Goal: Transaction & Acquisition: Download file/media

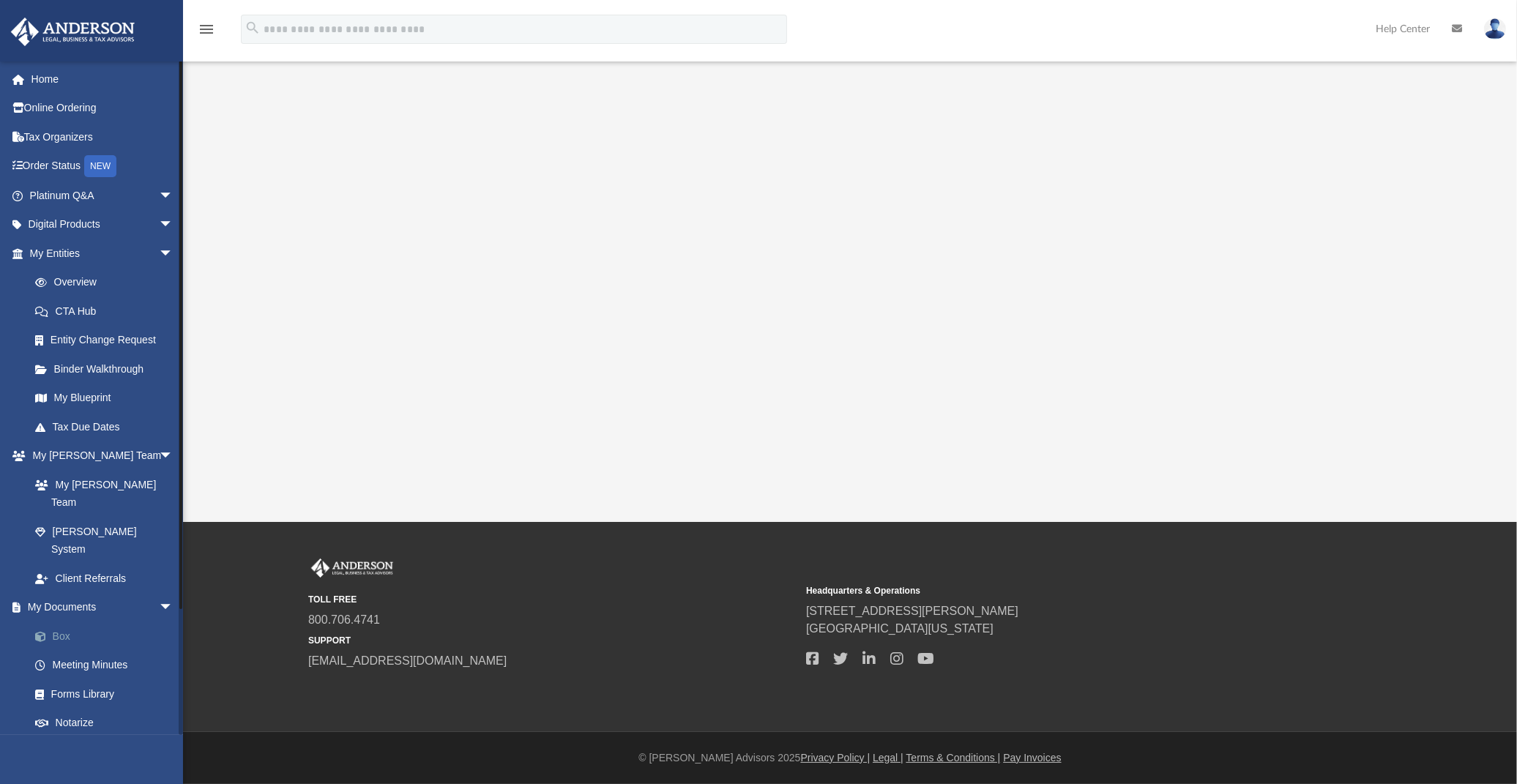
click at [56, 622] on link "Box" at bounding box center [108, 636] width 175 height 29
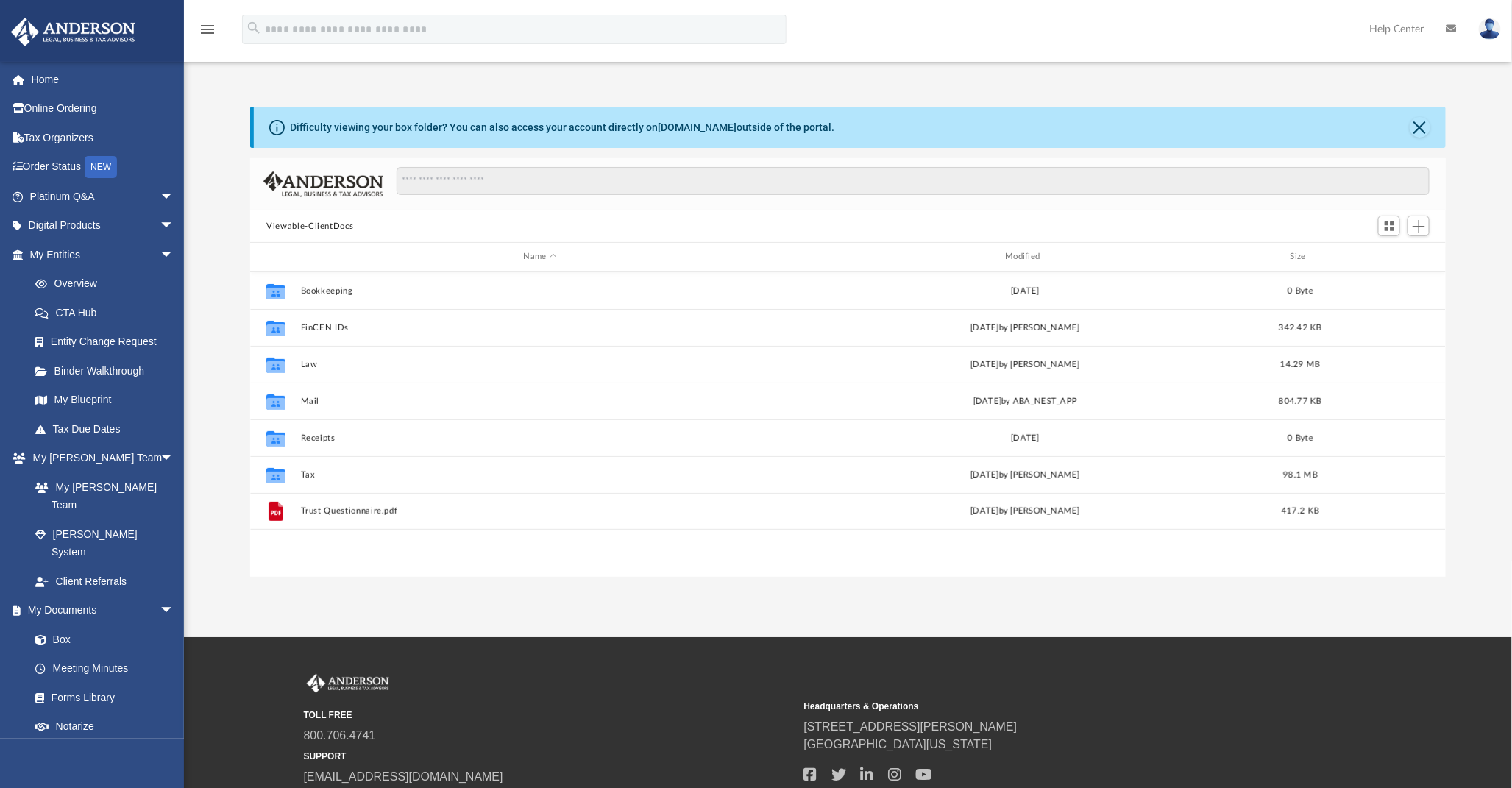
scroll to position [321, 1183]
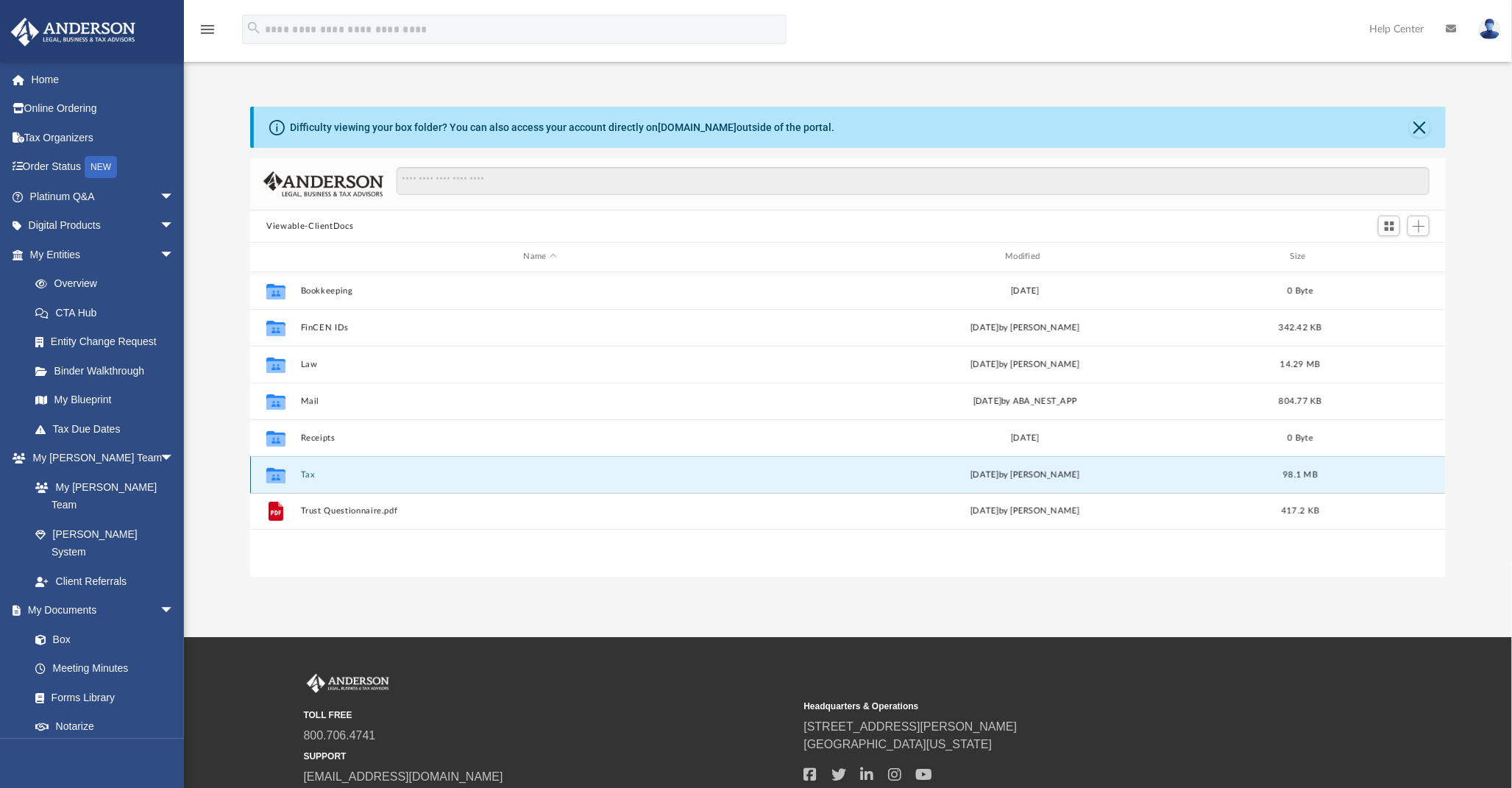
click at [305, 474] on button "Tax" at bounding box center [540, 474] width 479 height 9
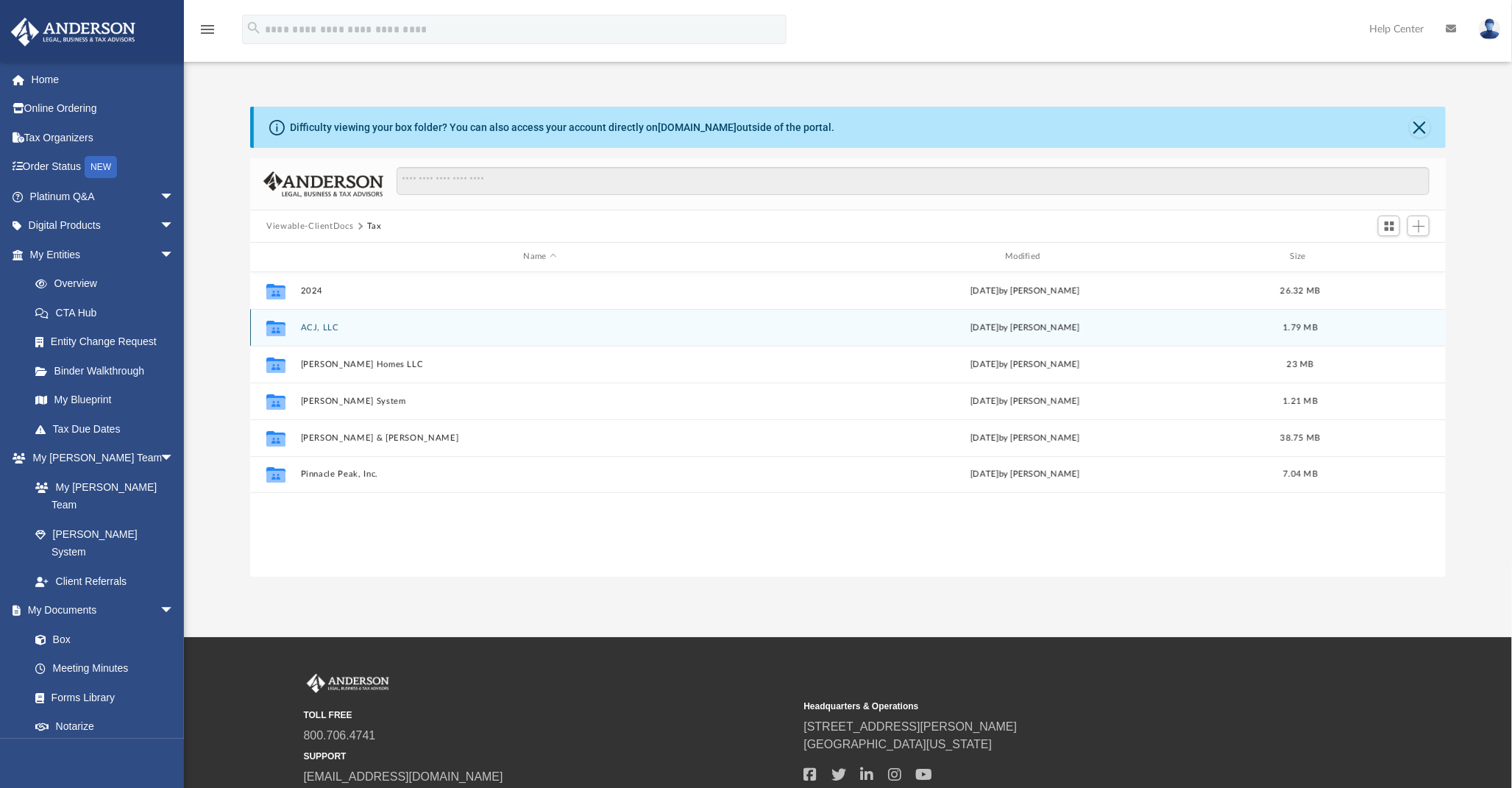
click at [304, 326] on button "ACJ, LLC" at bounding box center [540, 327] width 479 height 9
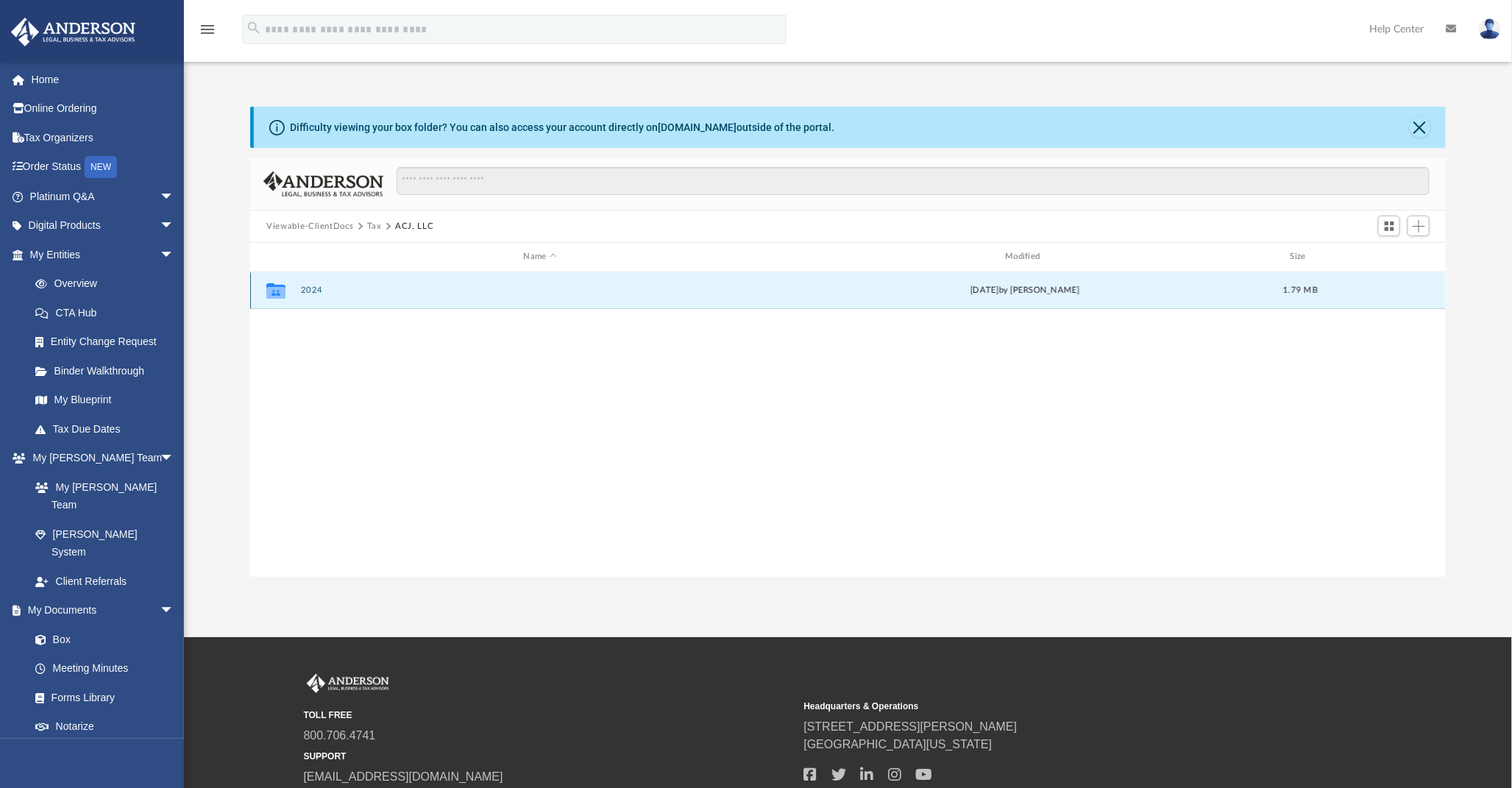
click at [315, 287] on button "2024" at bounding box center [540, 290] width 479 height 9
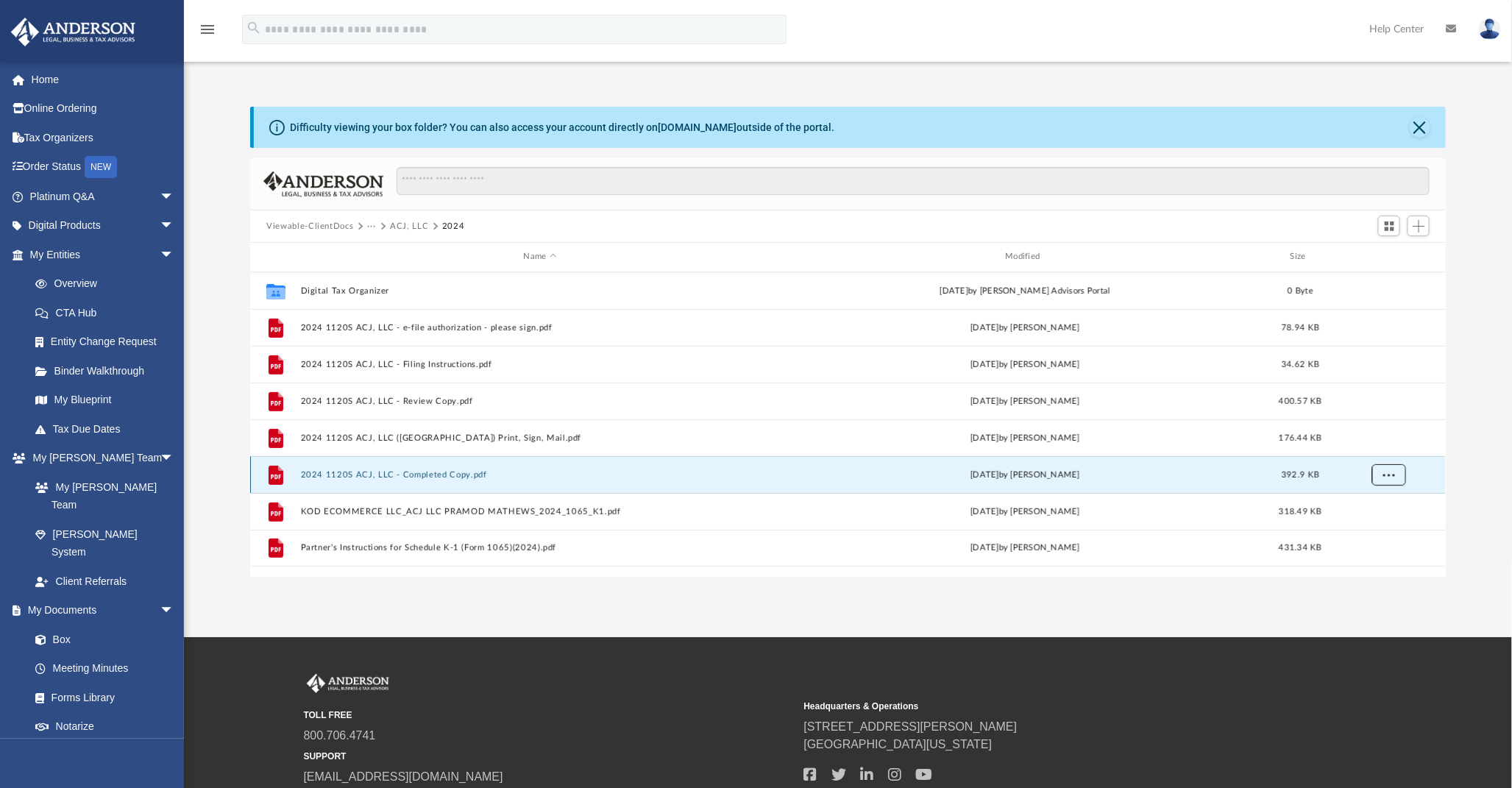
click at [1396, 474] on button "More options" at bounding box center [1389, 474] width 34 height 22
click at [1370, 529] on li "Download" at bounding box center [1375, 528] width 43 height 15
click at [402, 224] on button "ACJ, LLC" at bounding box center [410, 227] width 39 height 13
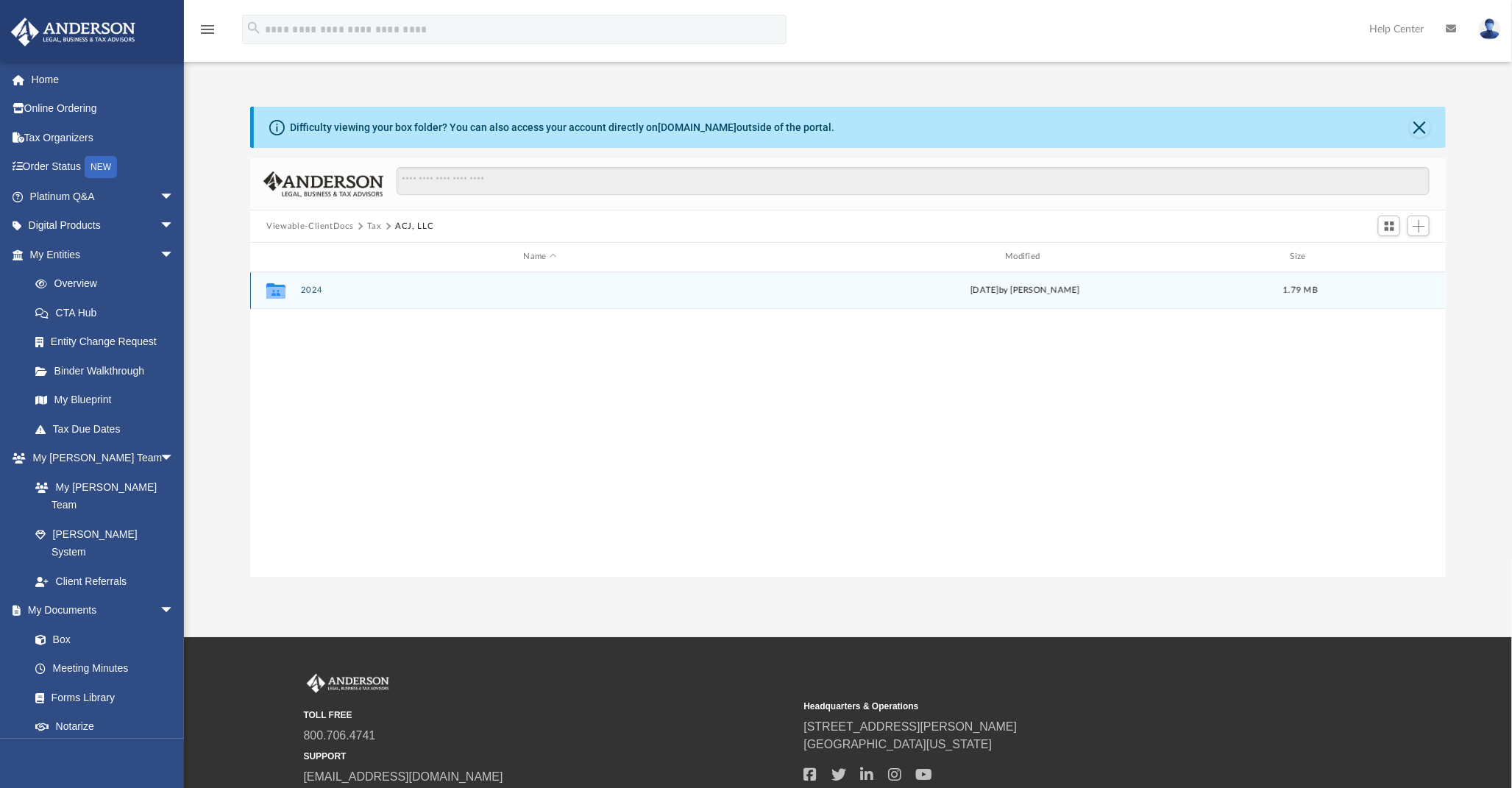
click at [311, 289] on button "2024" at bounding box center [540, 290] width 479 height 9
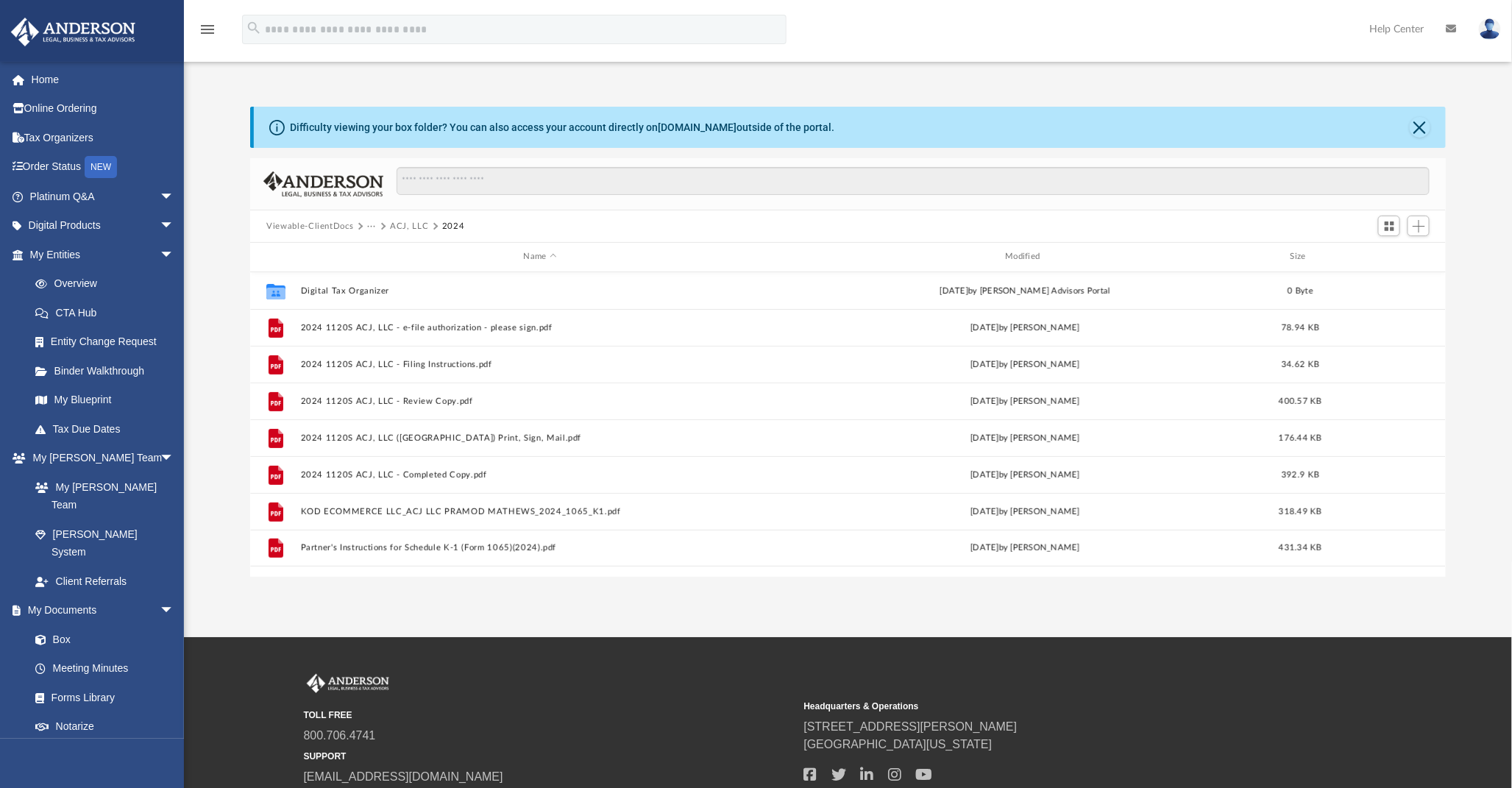
click at [374, 226] on button "···" at bounding box center [371, 227] width 9 height 13
click at [61, 625] on link "Box" at bounding box center [109, 639] width 176 height 29
click at [317, 223] on button "Viewable-ClientDocs" at bounding box center [310, 227] width 87 height 13
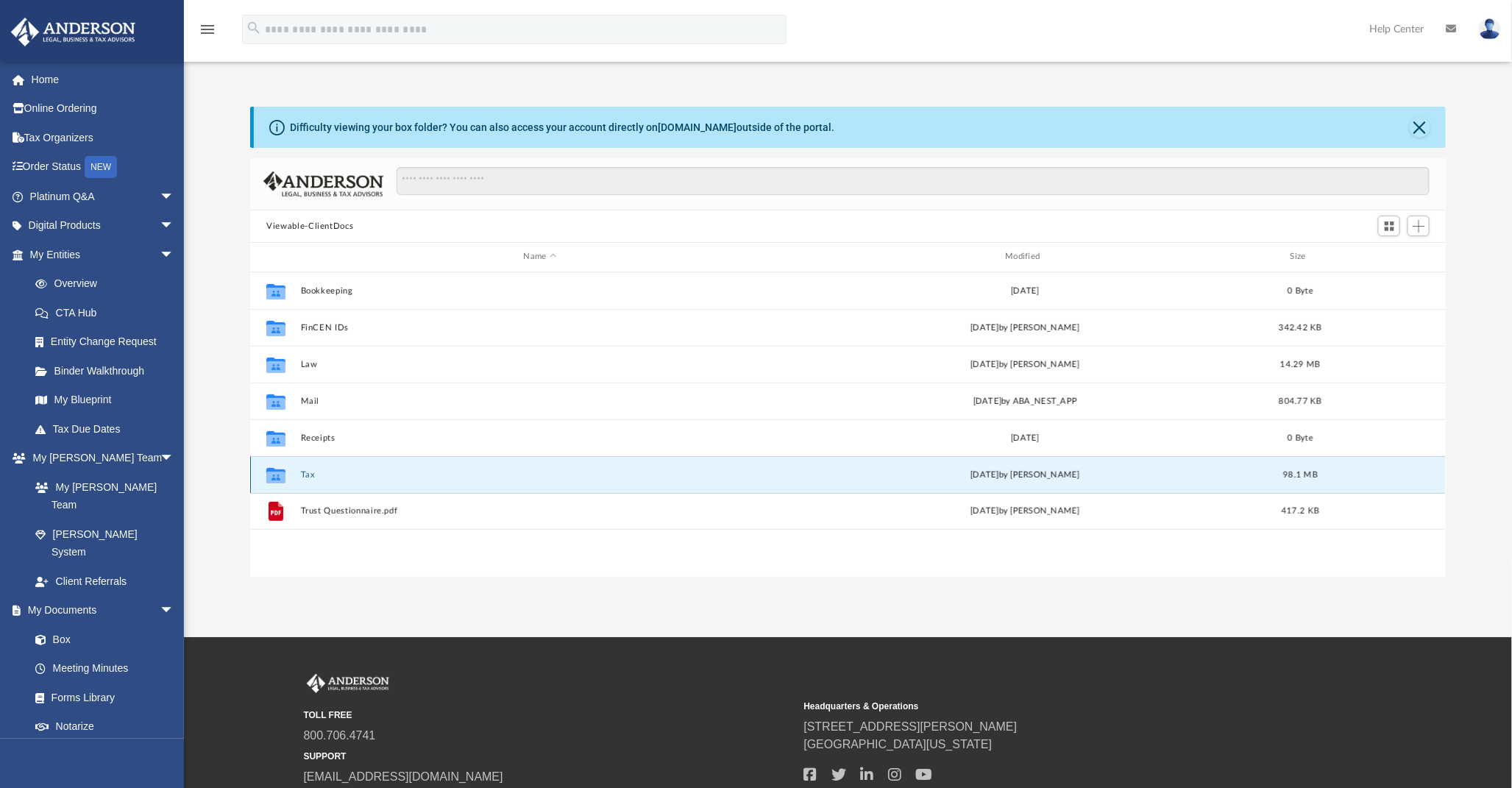
click at [303, 474] on button "Tax" at bounding box center [540, 474] width 479 height 9
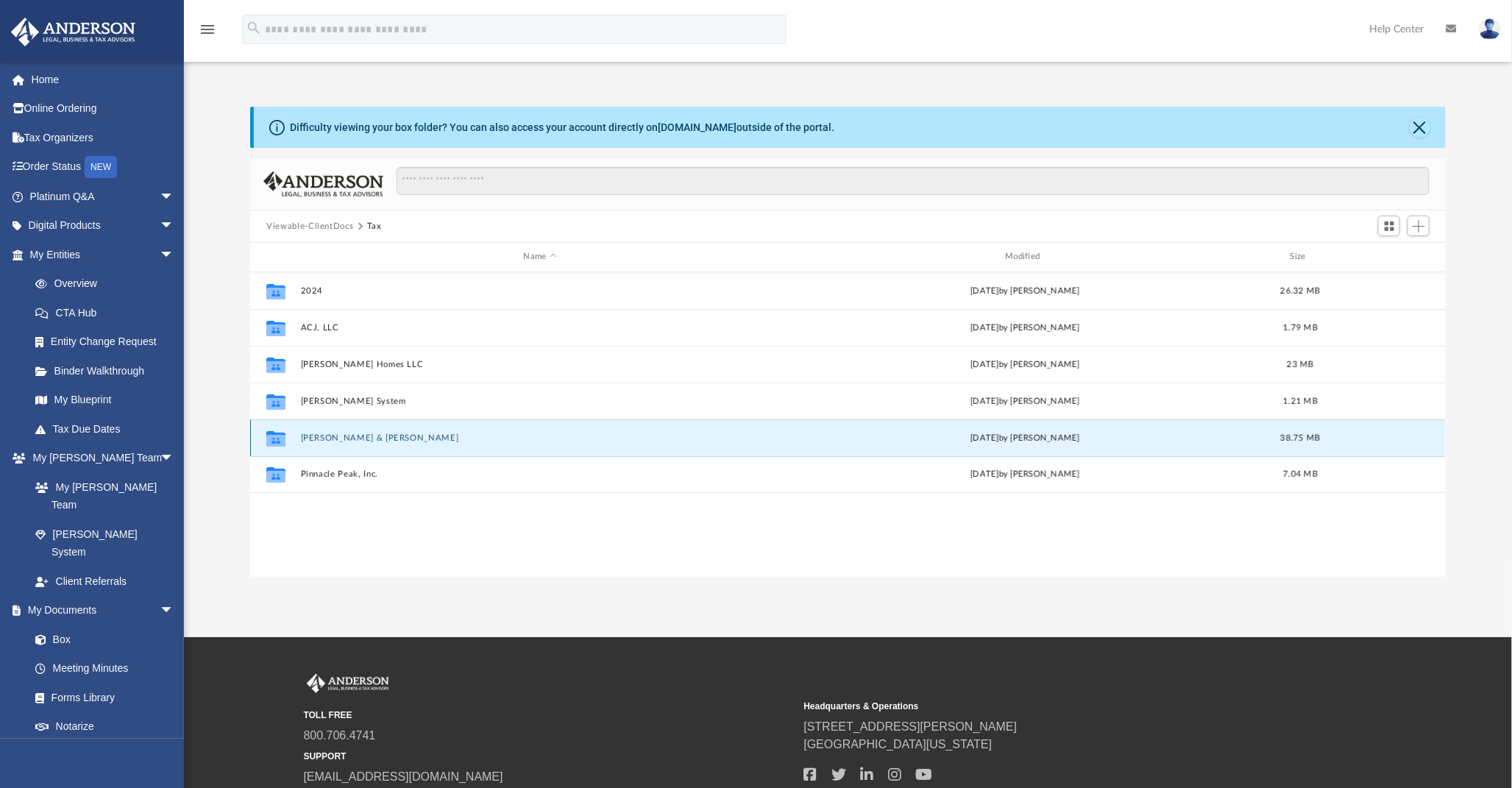
click at [355, 436] on button "[PERSON_NAME] & [PERSON_NAME]" at bounding box center [540, 437] width 479 height 9
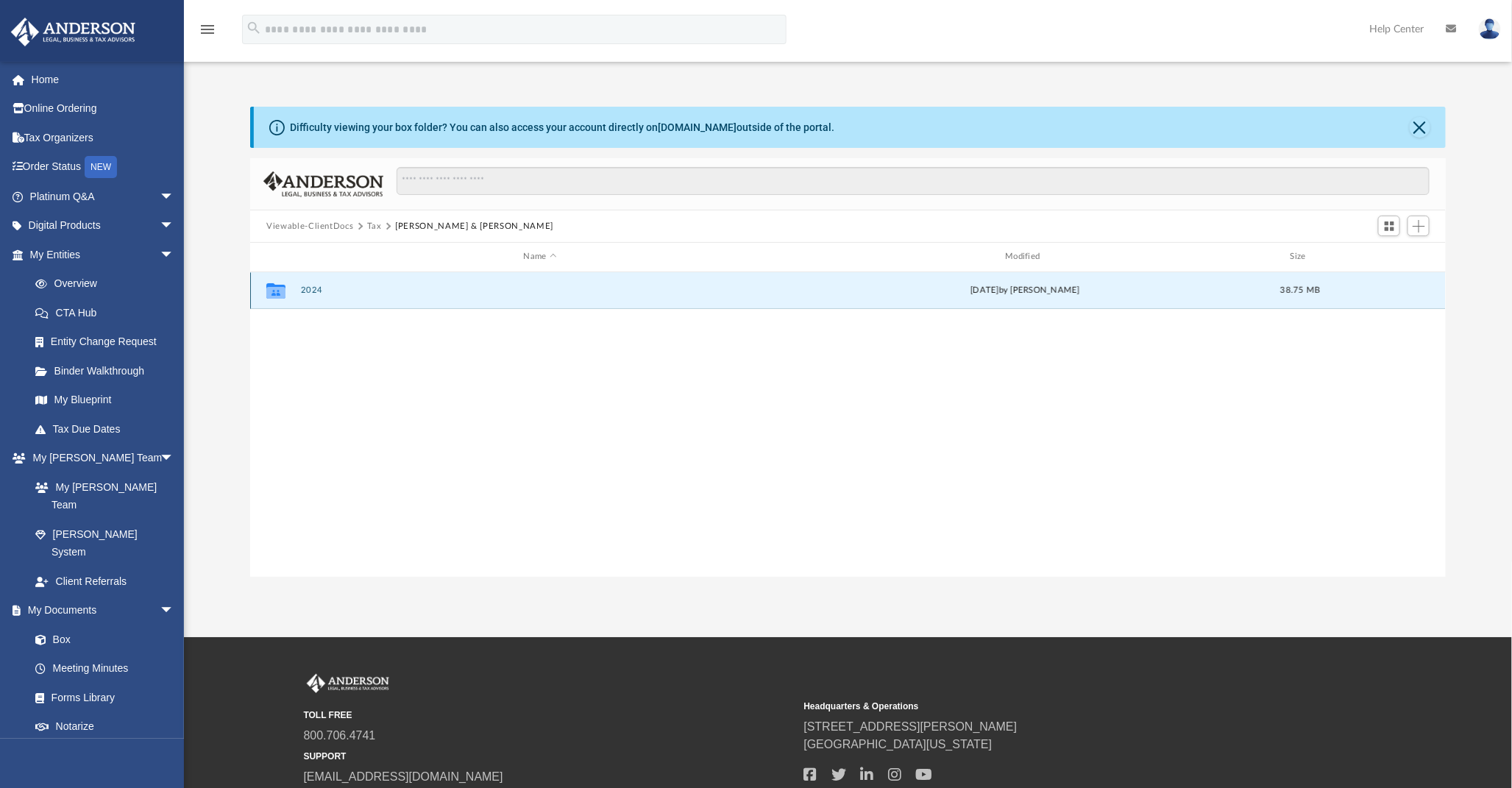
click at [312, 289] on button "2024" at bounding box center [540, 290] width 479 height 9
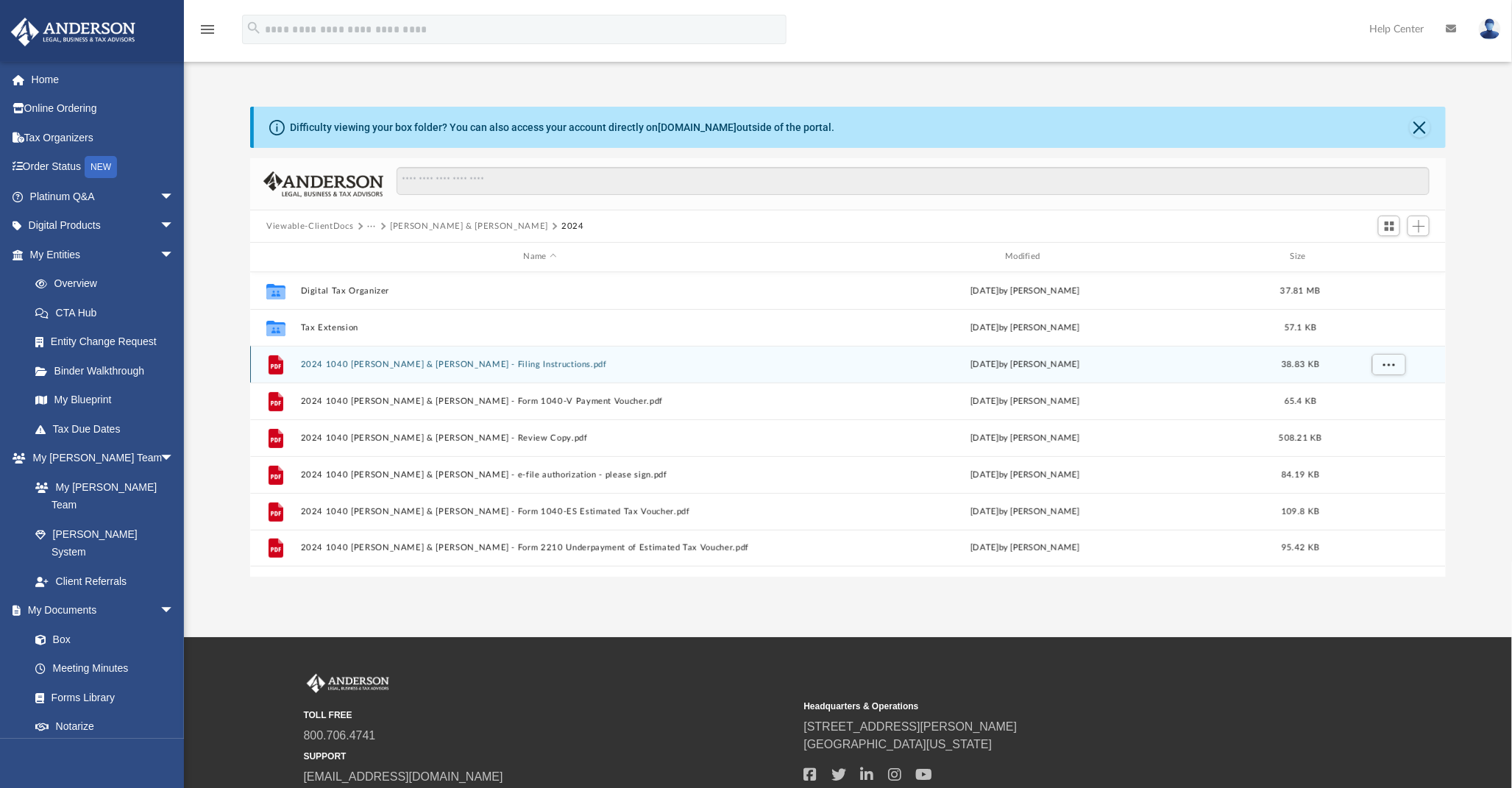
click at [462, 360] on button "2024 1040 [PERSON_NAME] & [PERSON_NAME] - Filing Instructions.pdf" at bounding box center [540, 364] width 479 height 9
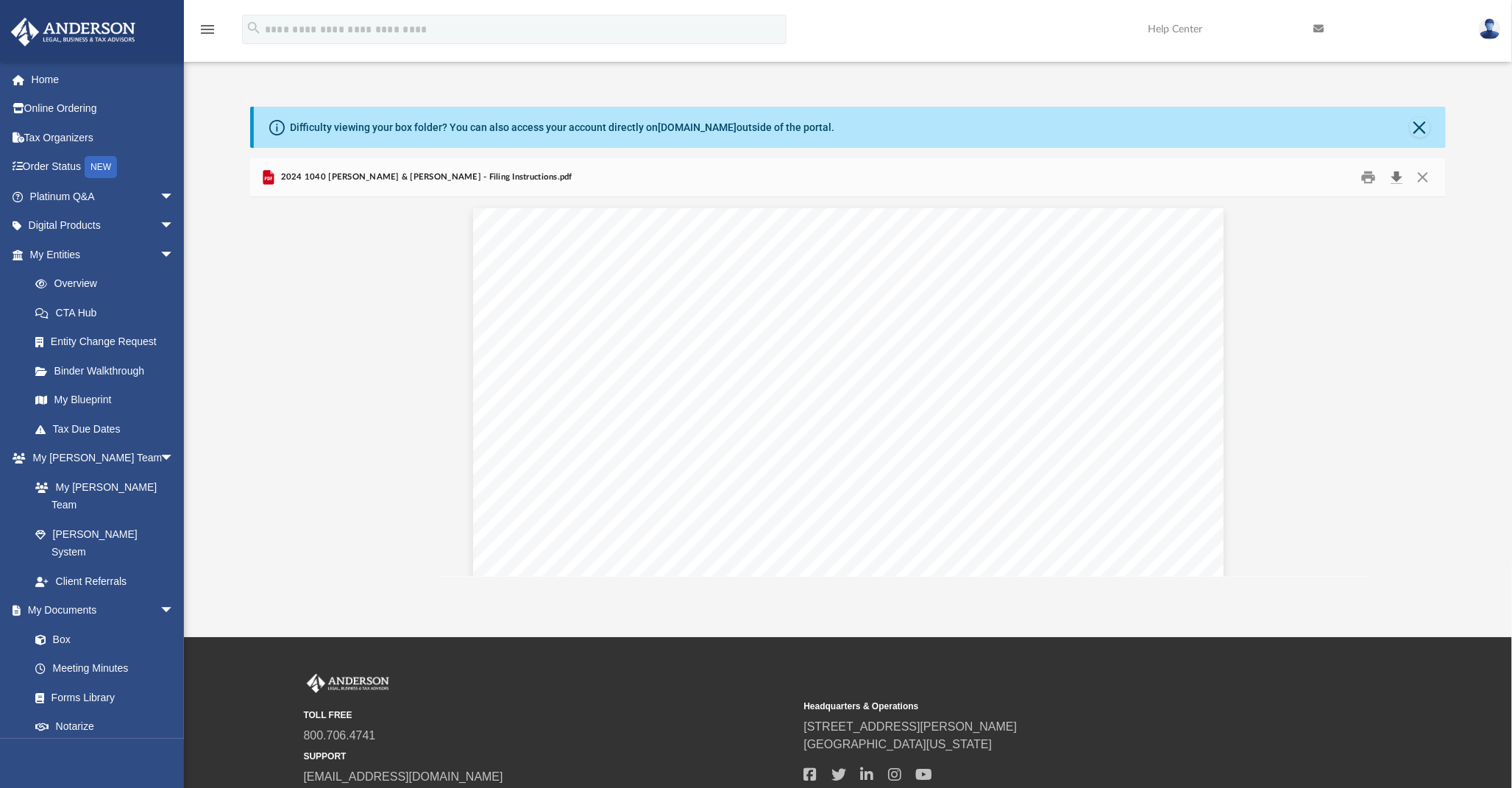
click at [1399, 178] on button "Download" at bounding box center [1396, 178] width 27 height 23
click at [1425, 174] on button "Close" at bounding box center [1422, 178] width 27 height 23
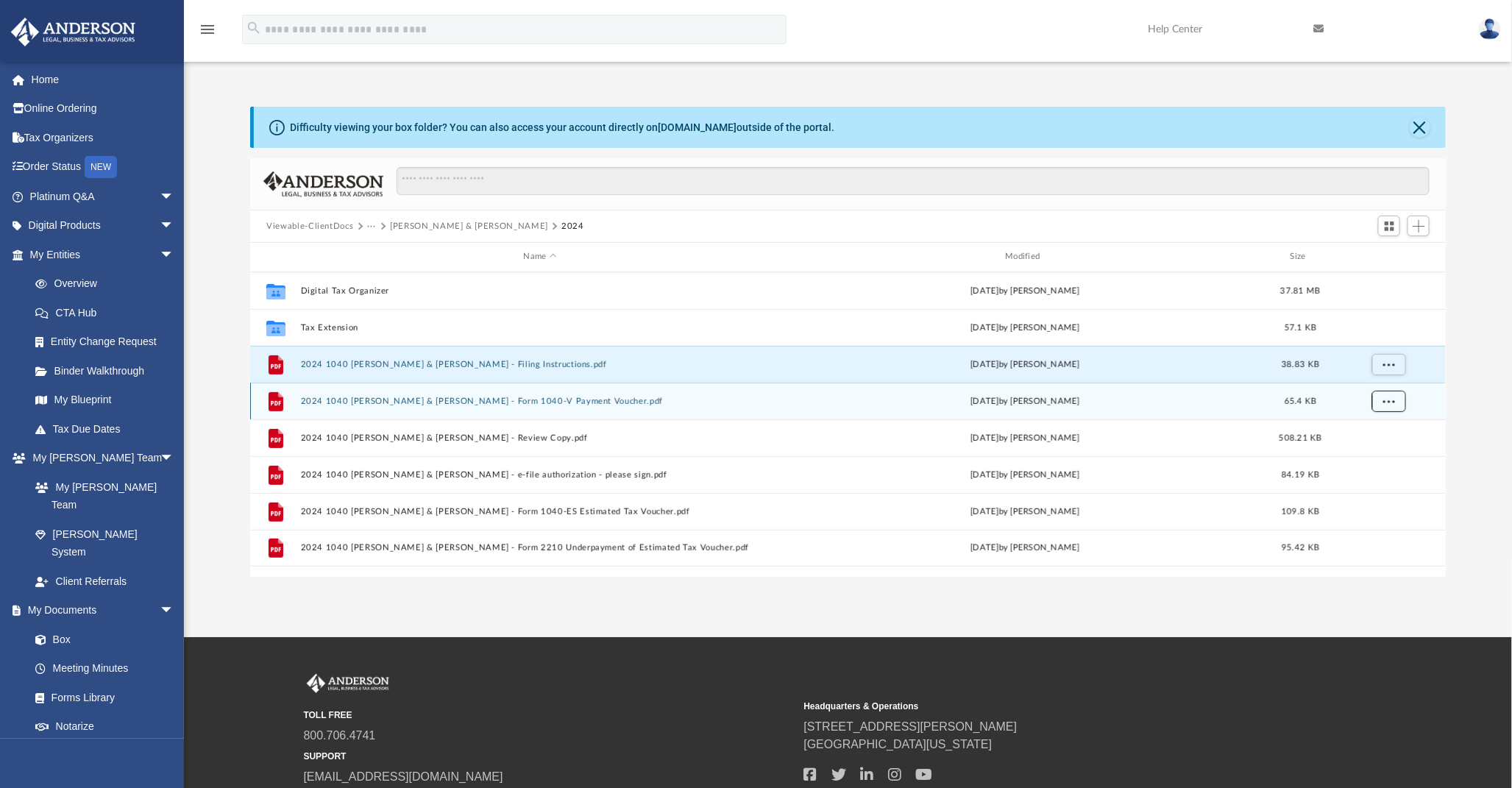
click at [1386, 400] on span "More options" at bounding box center [1389, 400] width 12 height 8
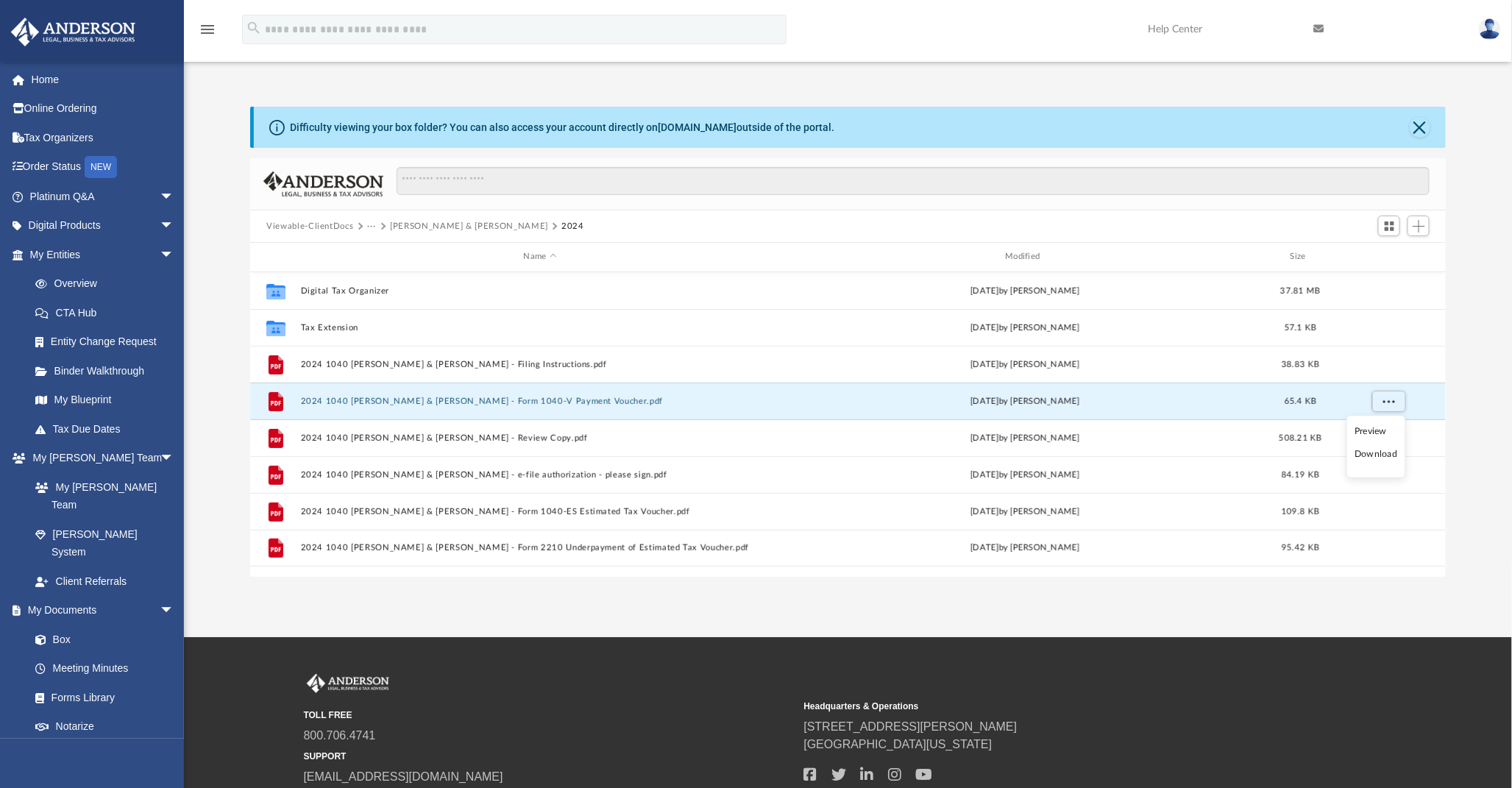
click at [1370, 451] on li "Download" at bounding box center [1375, 454] width 43 height 15
click at [960, 651] on div "TOLL FREE 800.706.4741 SUPPORT [EMAIL_ADDRESS][DOMAIN_NAME] Headquarters & Oper…" at bounding box center [756, 743] width 1512 height 211
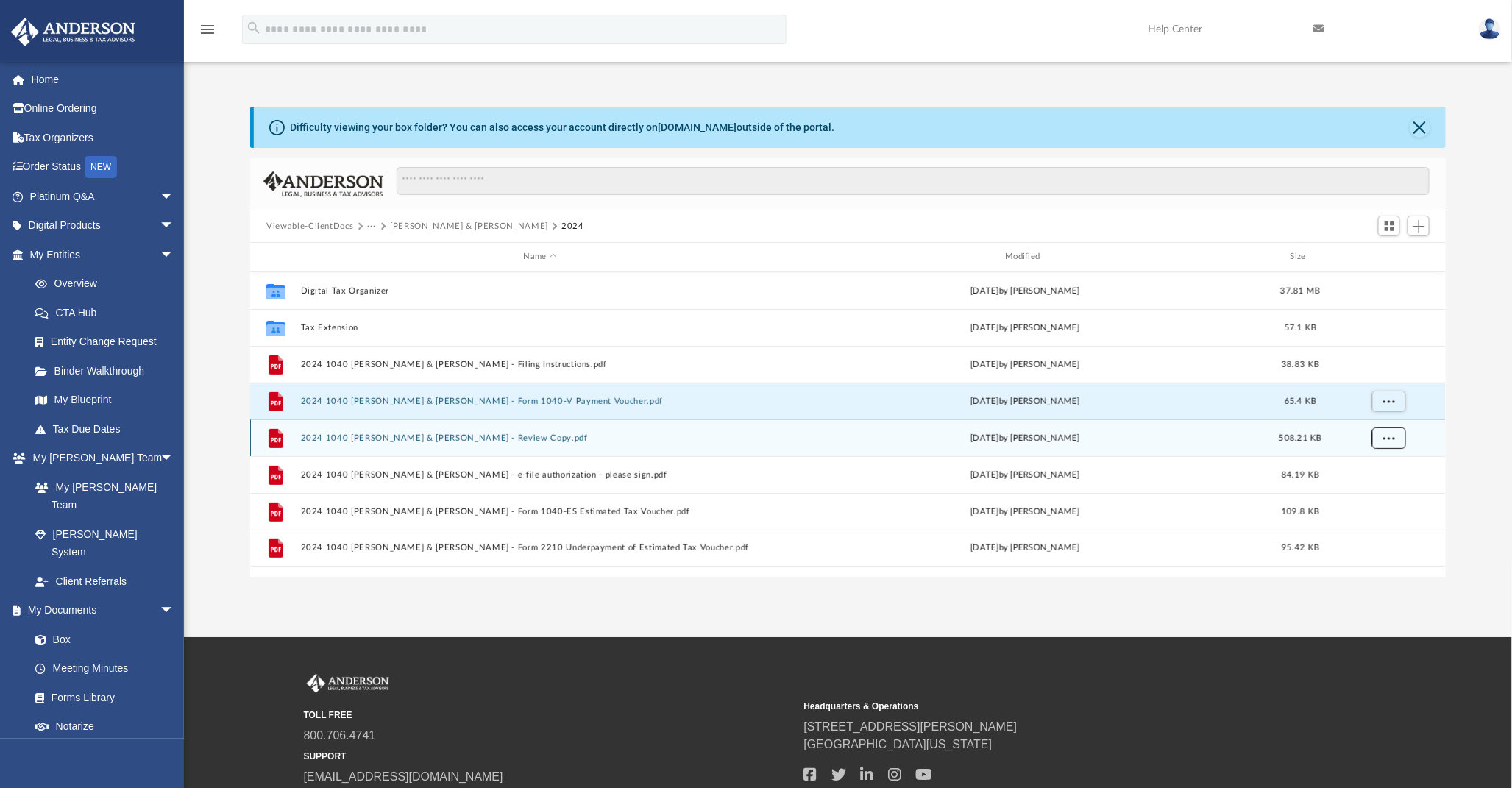
click at [1387, 438] on span "More options" at bounding box center [1389, 437] width 12 height 8
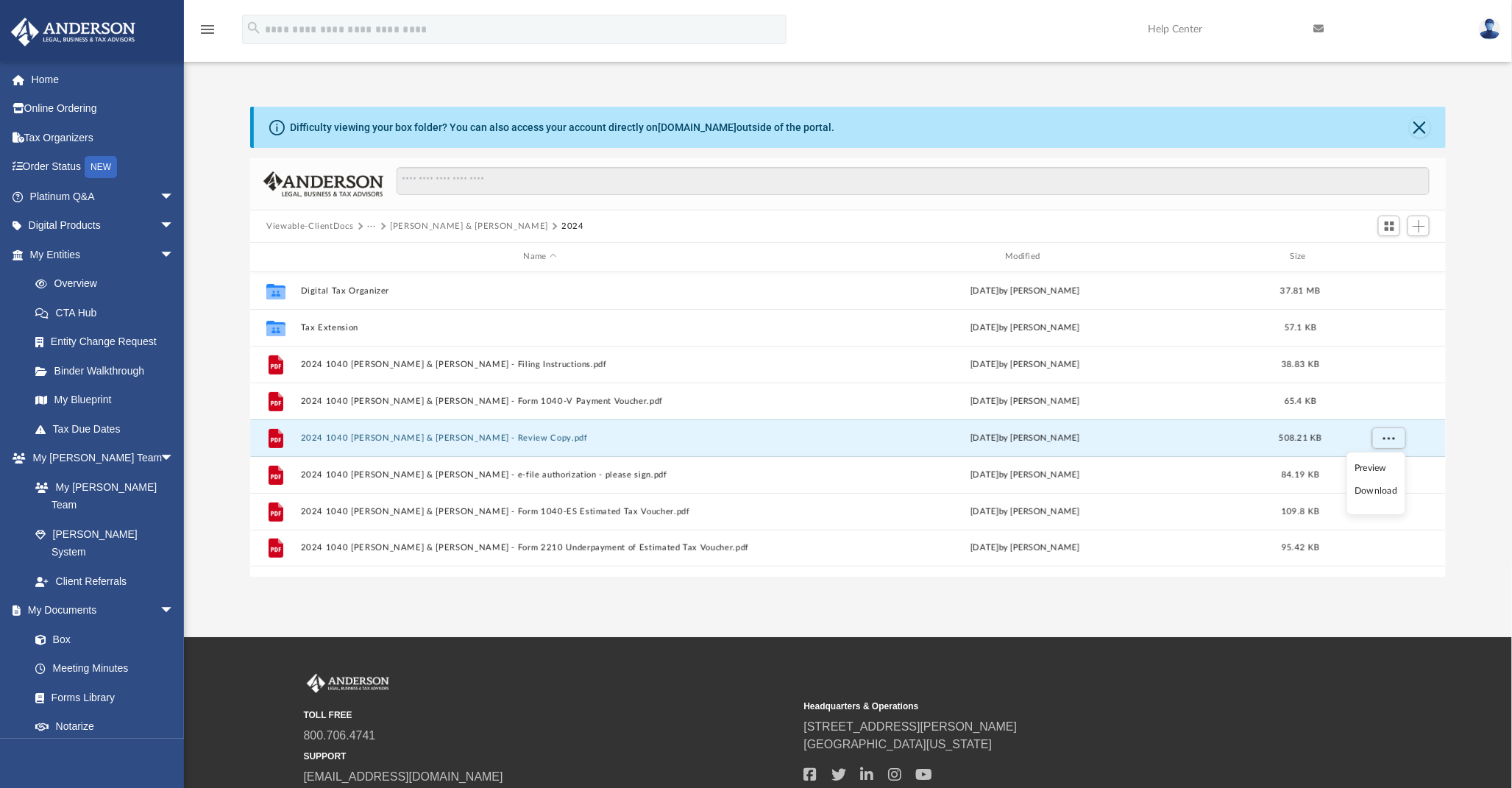
click at [1370, 493] on li "Download" at bounding box center [1375, 491] width 43 height 15
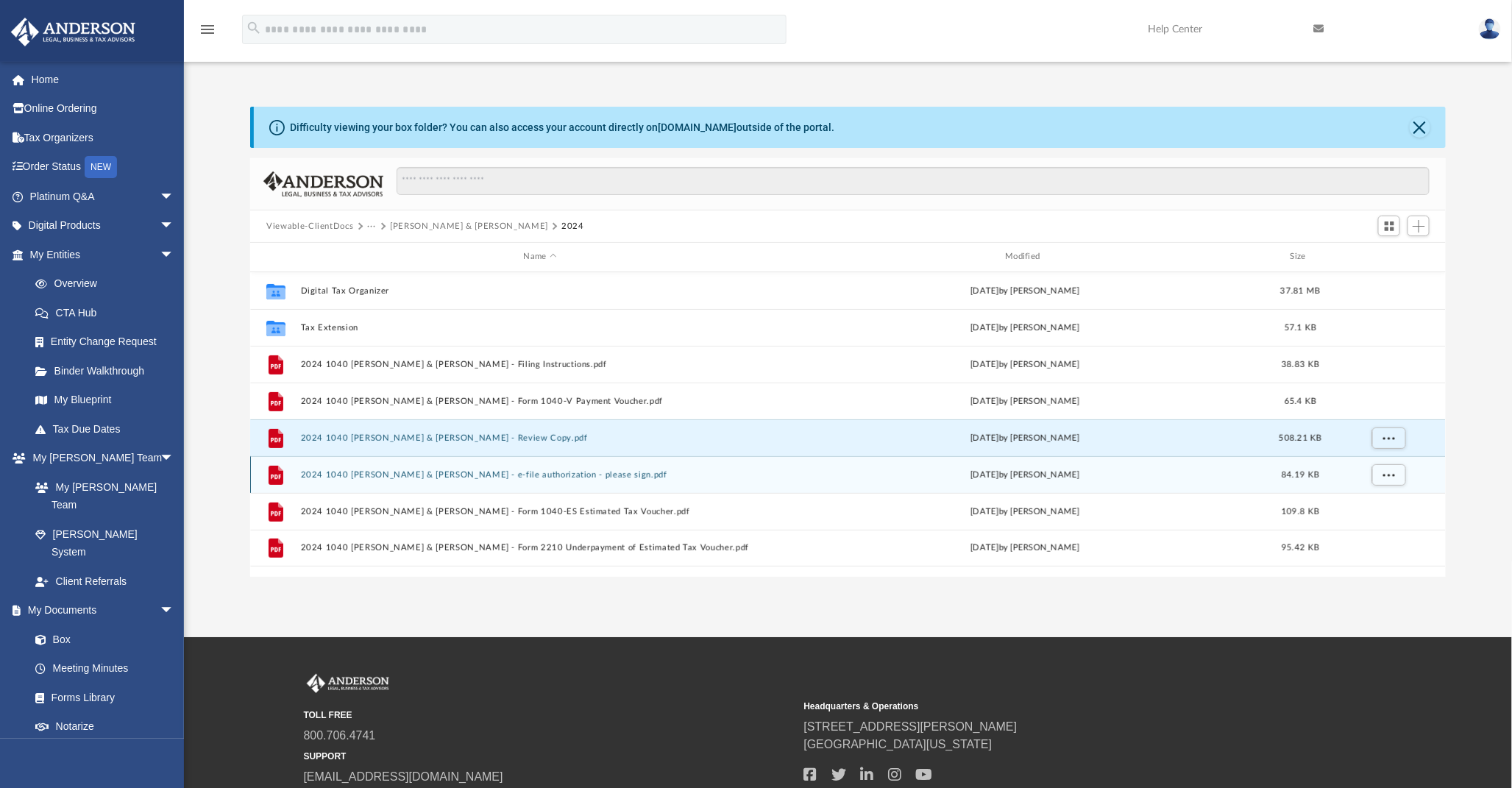
click at [931, 476] on div "[DATE] by [PERSON_NAME]" at bounding box center [1025, 475] width 479 height 13
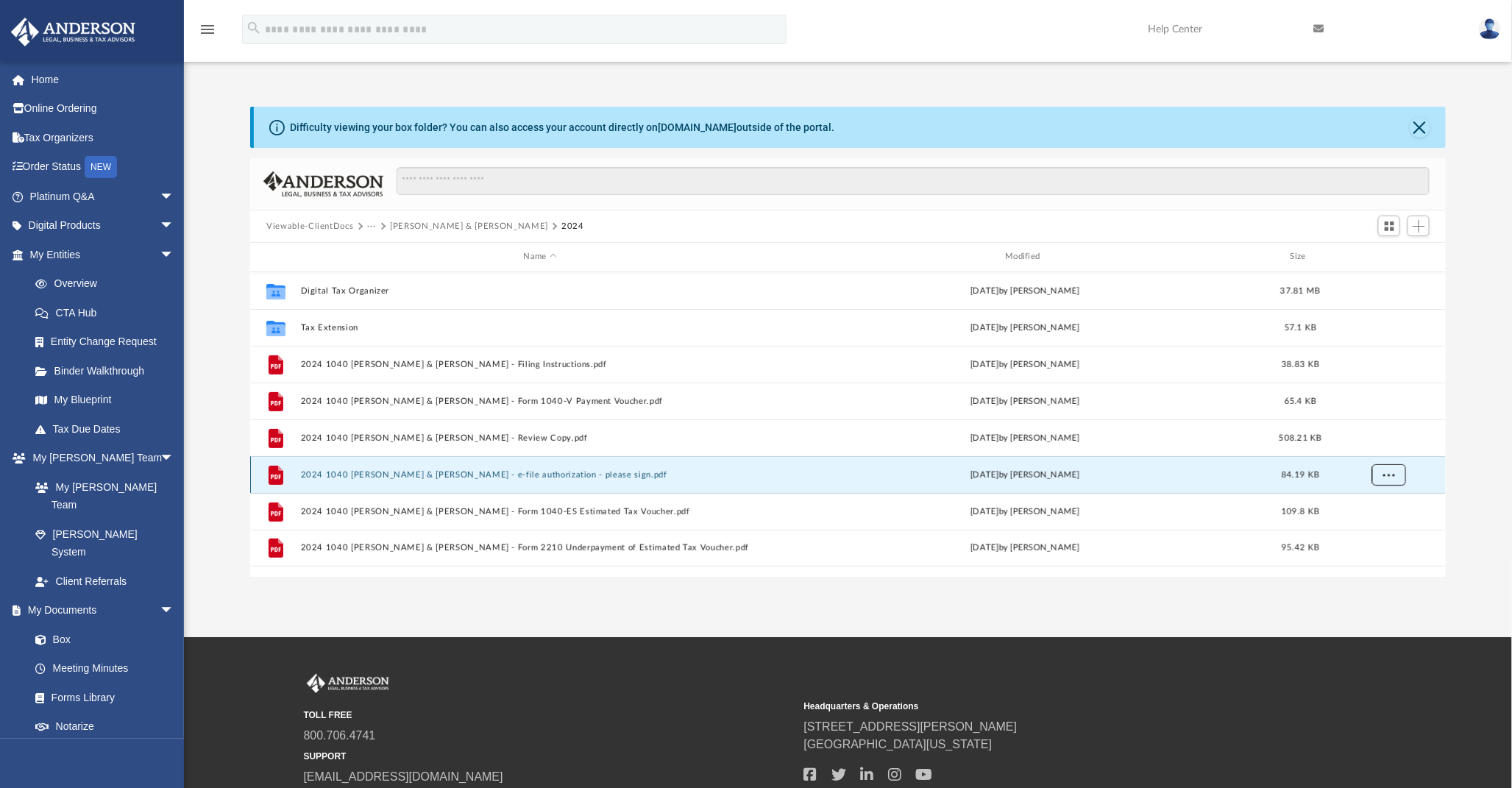
click at [1396, 475] on button "More options" at bounding box center [1389, 474] width 34 height 22
click at [1379, 526] on li "Download" at bounding box center [1375, 528] width 43 height 15
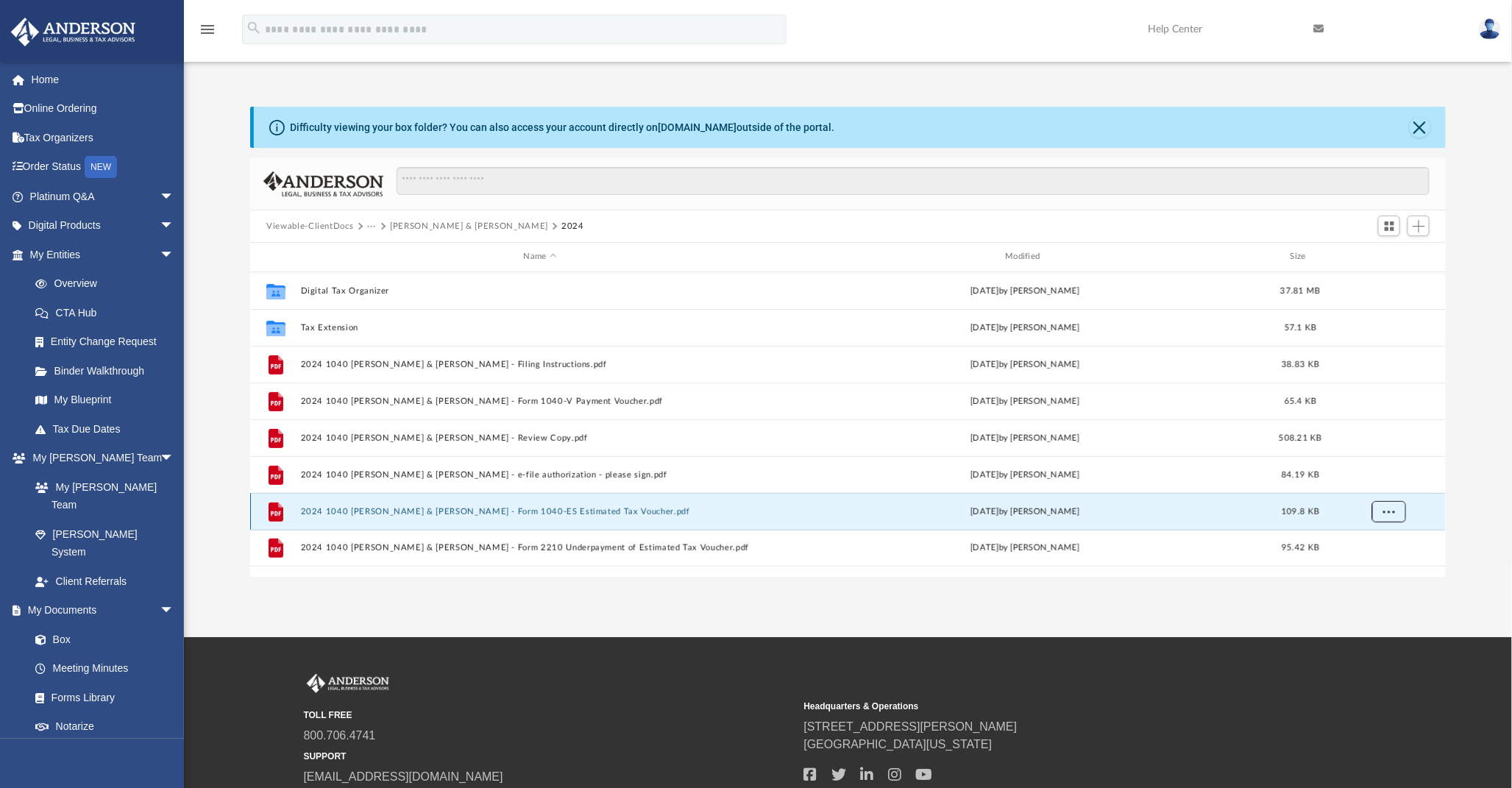
click at [1393, 512] on span "More options" at bounding box center [1389, 511] width 12 height 8
click at [1378, 563] on li "Download" at bounding box center [1375, 564] width 43 height 15
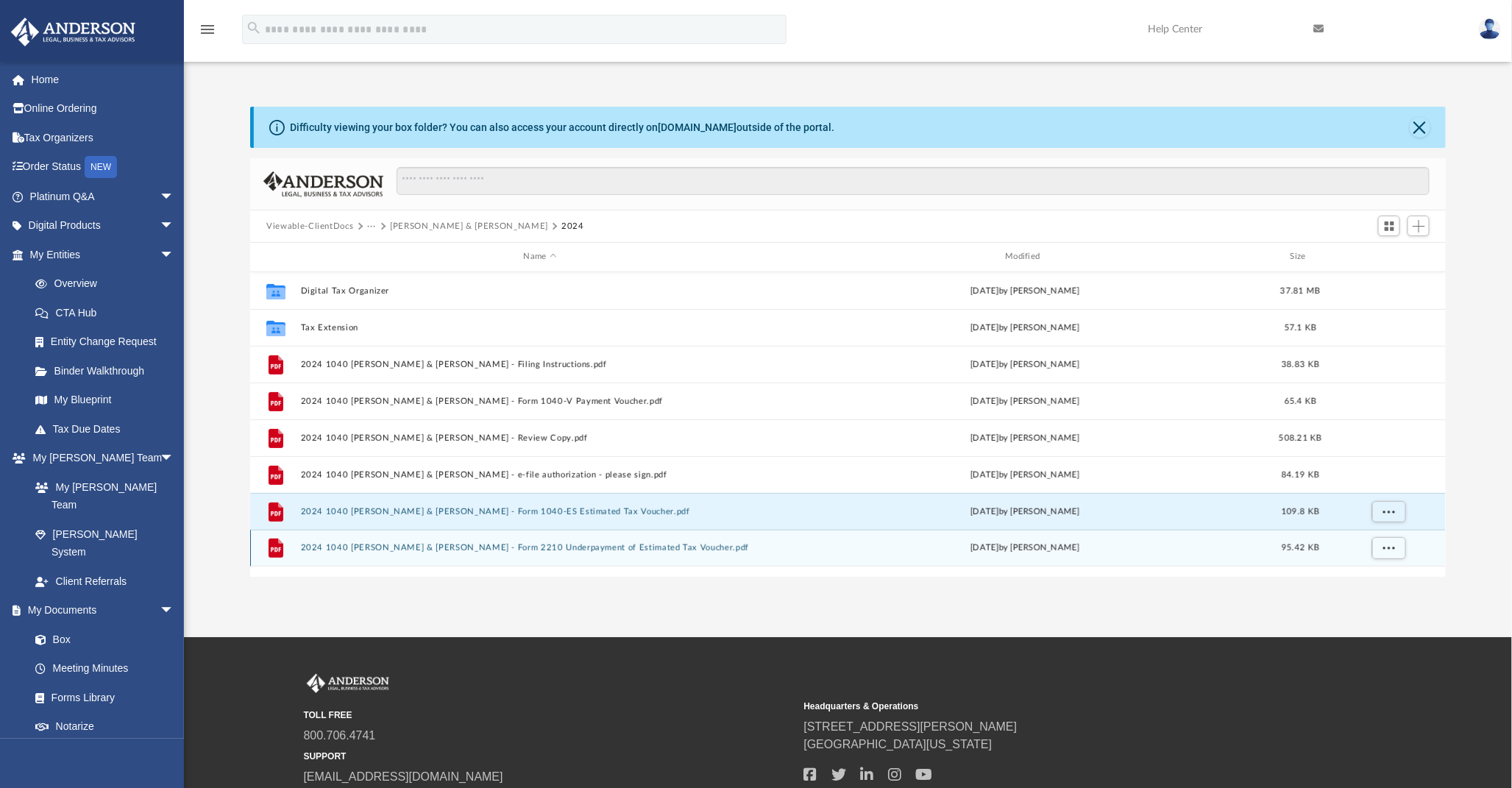
click at [878, 549] on div "[DATE] by [PERSON_NAME]" at bounding box center [1025, 549] width 479 height 13
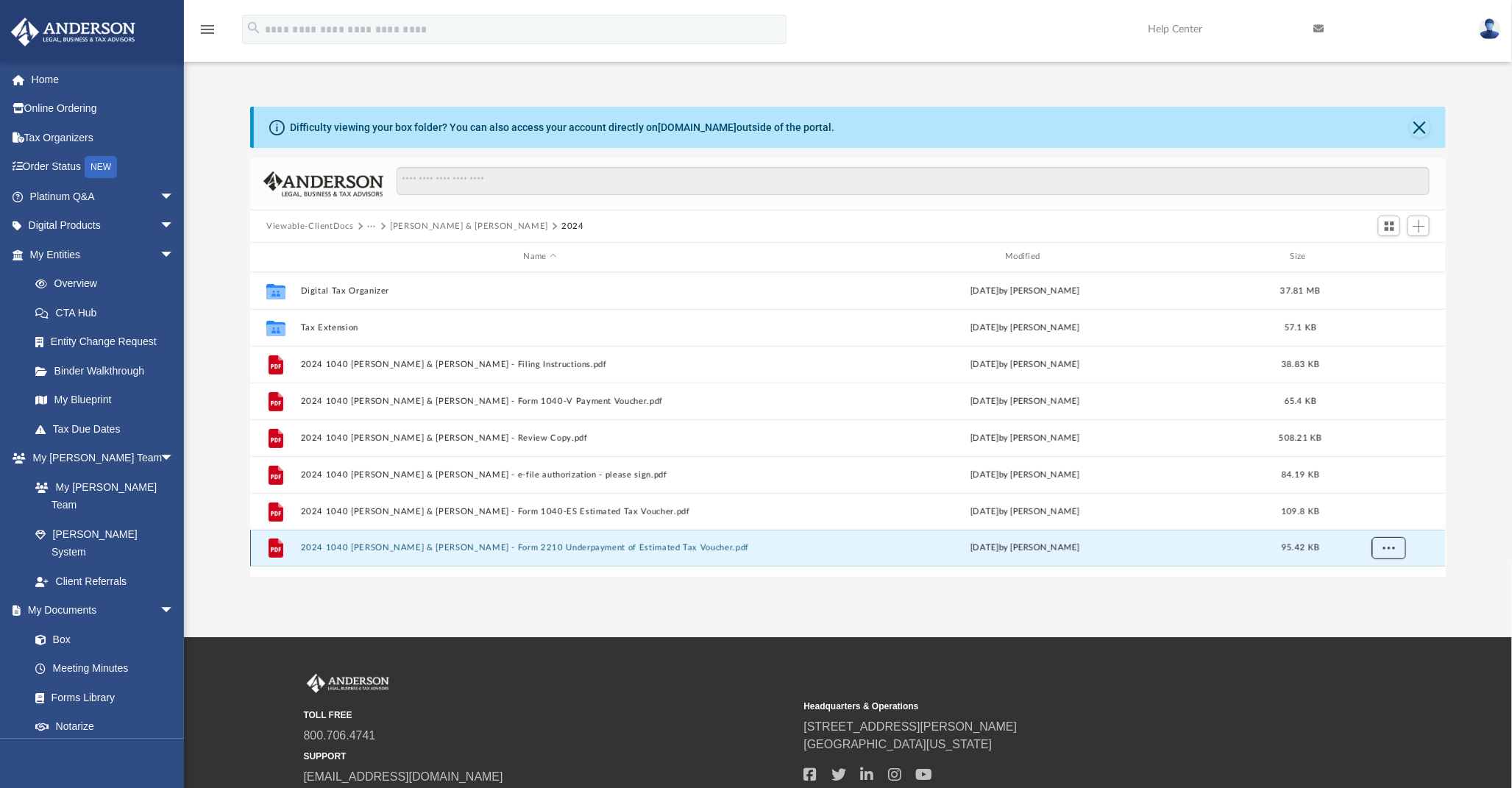
click at [1394, 549] on span "More options" at bounding box center [1389, 548] width 12 height 8
click at [1379, 605] on li "Download" at bounding box center [1375, 601] width 43 height 15
click at [553, 605] on div "App [EMAIL_ADDRESS][DOMAIN_NAME] Sign Out [EMAIL_ADDRESS][DOMAIN_NAME] Home Onl…" at bounding box center [756, 318] width 1512 height 637
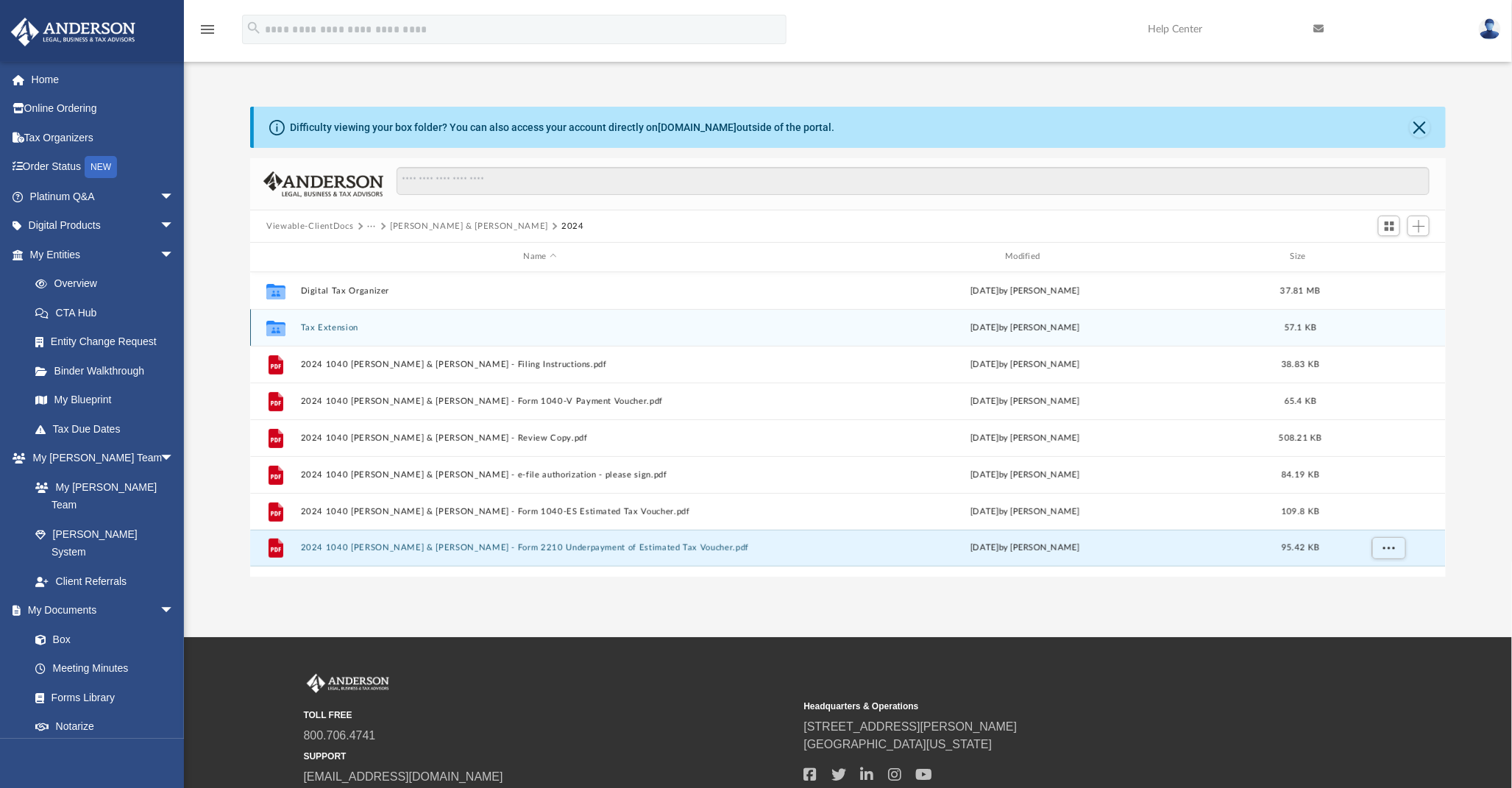
click at [333, 325] on button "Tax Extension" at bounding box center [540, 327] width 479 height 9
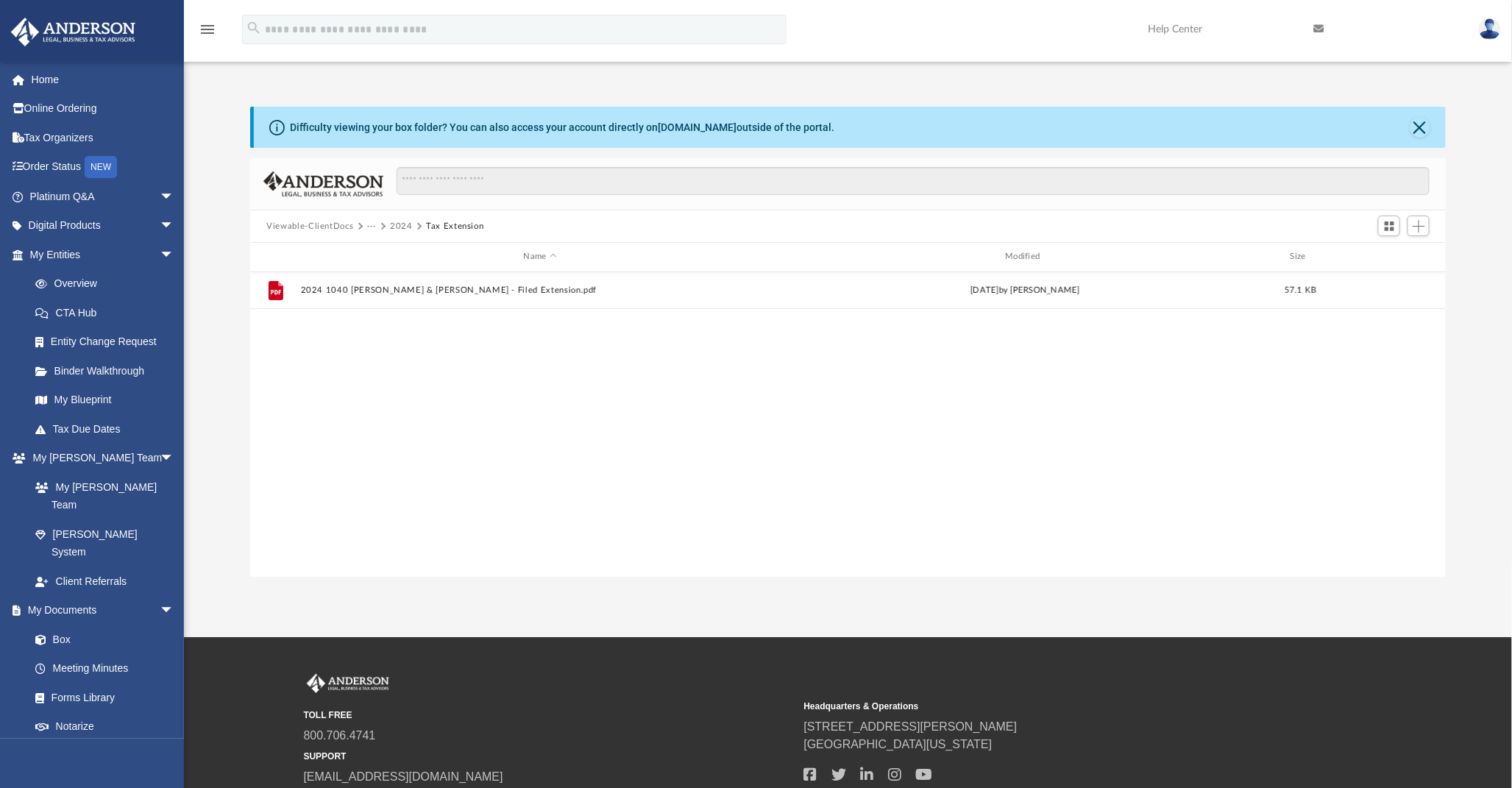
click at [397, 224] on button "2024" at bounding box center [401, 227] width 23 height 13
